Goal: Book appointment/travel/reservation

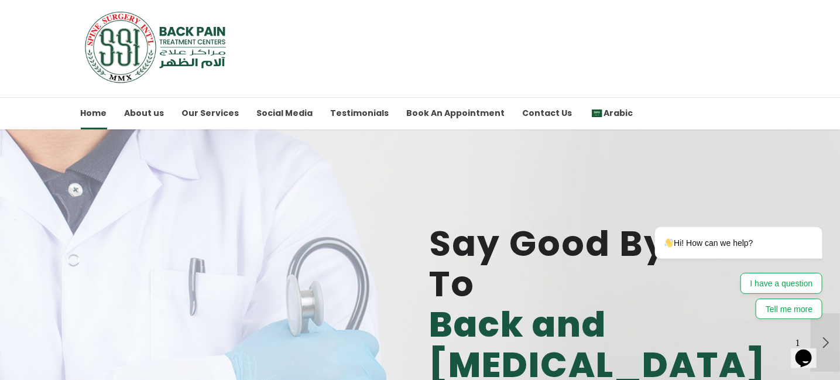
click at [807, 349] on icon "Chat widget" at bounding box center [803, 358] width 16 height 18
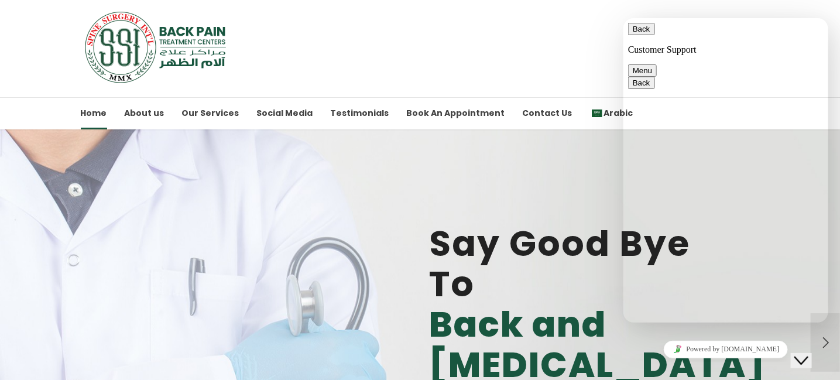
click at [633, 33] on button "Back" at bounding box center [641, 28] width 27 height 12
click at [812, 358] on button "Close Chat This icon closes the chat window." at bounding box center [801, 360] width 21 height 15
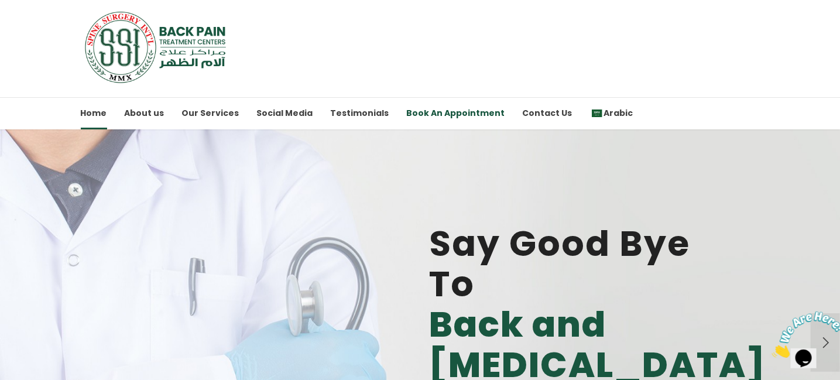
click at [415, 112] on link "Book An Appointment" at bounding box center [456, 113] width 98 height 32
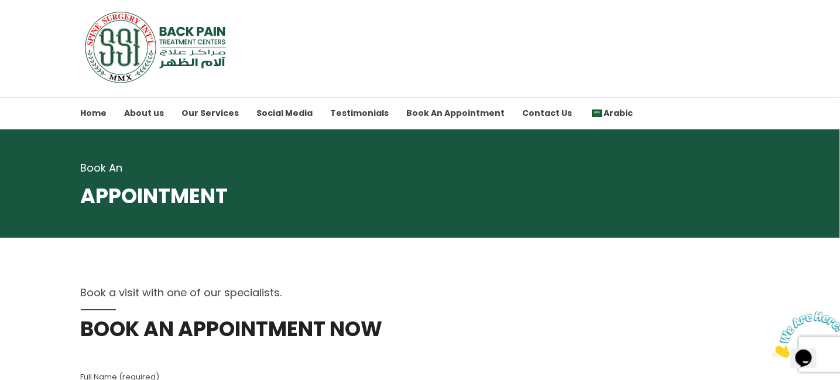
click at [175, 48] on img at bounding box center [157, 47] width 153 height 73
